Goal: Navigation & Orientation: Find specific page/section

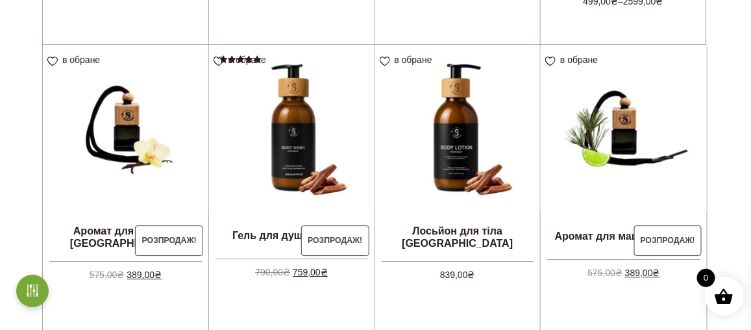
scroll to position [1234, 0]
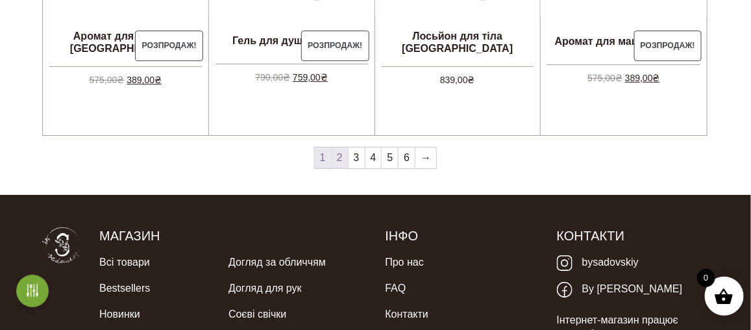
click at [337, 156] on link "2" at bounding box center [340, 157] width 16 height 21
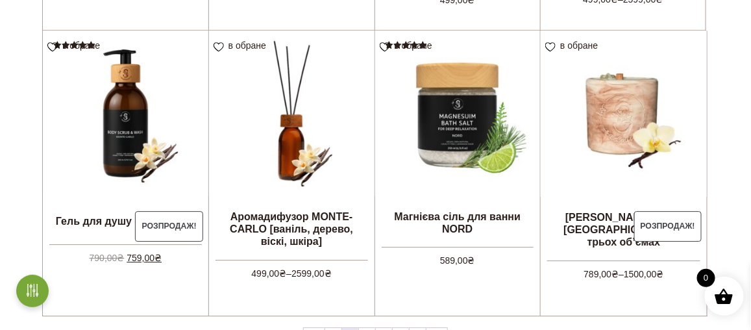
scroll to position [1169, 0]
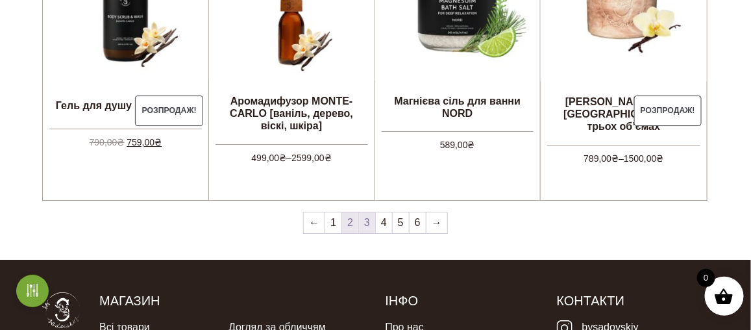
click at [369, 221] on link "3" at bounding box center [367, 222] width 16 height 21
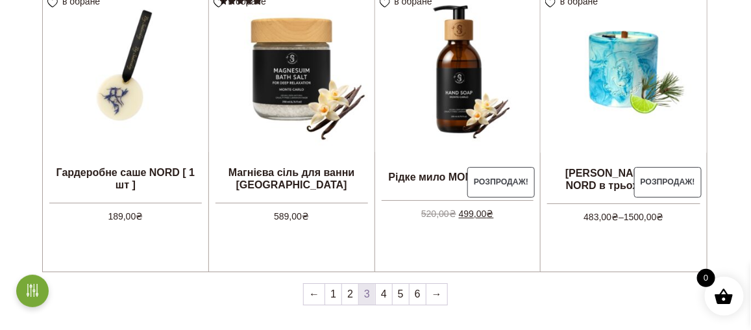
scroll to position [1169, 0]
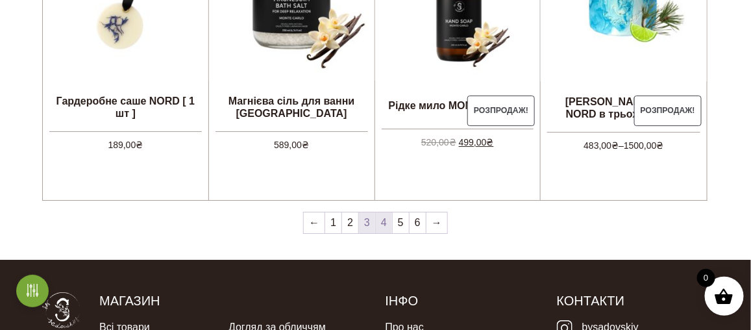
click at [387, 227] on link "4" at bounding box center [384, 222] width 16 height 21
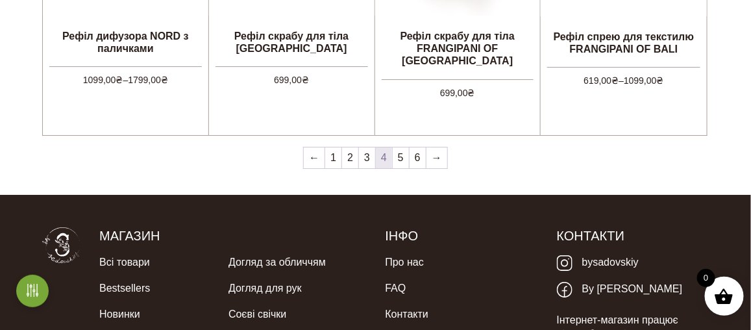
scroll to position [1364, 0]
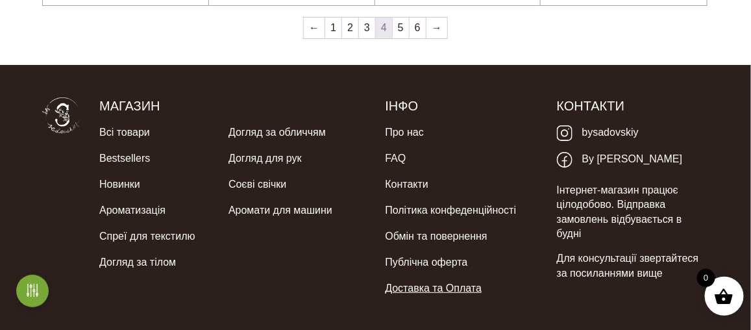
click at [437, 289] on link "Доставка та Оплата" at bounding box center [433, 288] width 97 height 26
